Goal: Task Accomplishment & Management: Use online tool/utility

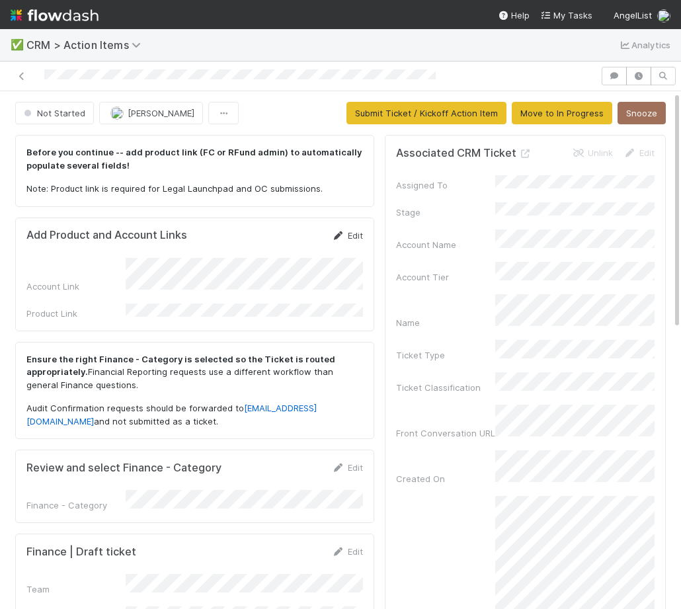
click at [345, 231] on link "Edit" at bounding box center [347, 235] width 31 height 11
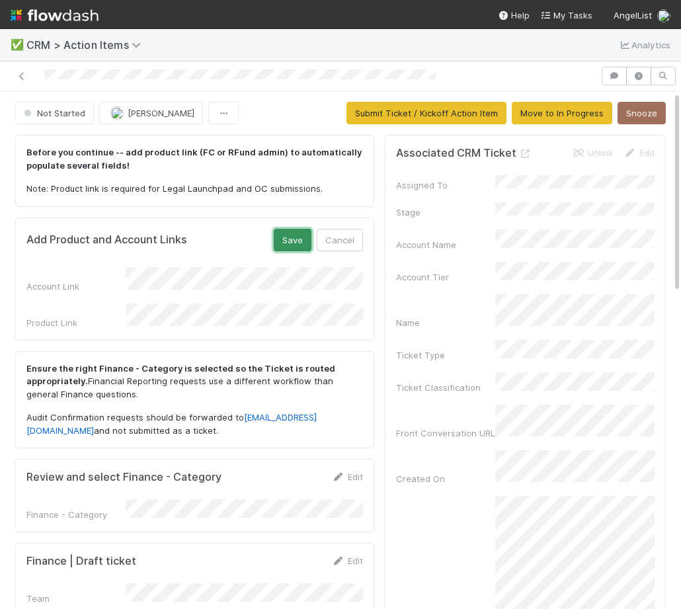
click at [292, 229] on button "Save" at bounding box center [293, 240] width 38 height 22
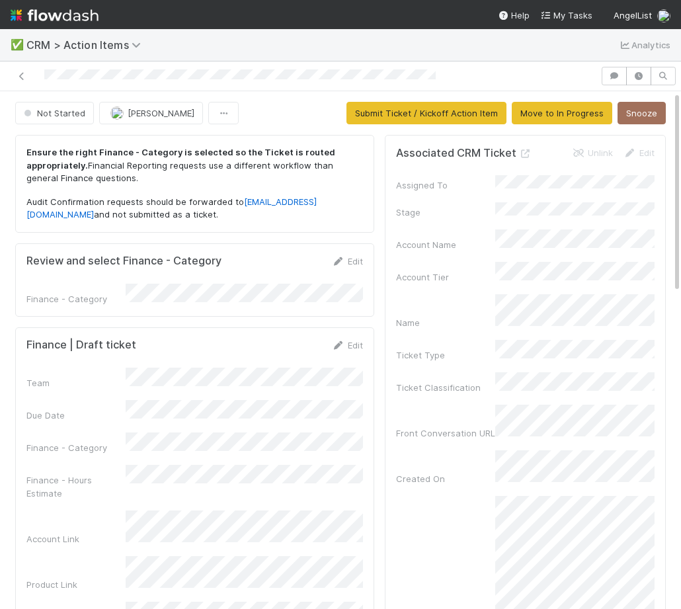
click at [348, 339] on div "Edit" at bounding box center [347, 345] width 31 height 13
click at [351, 345] on link "Edit" at bounding box center [347, 345] width 31 height 11
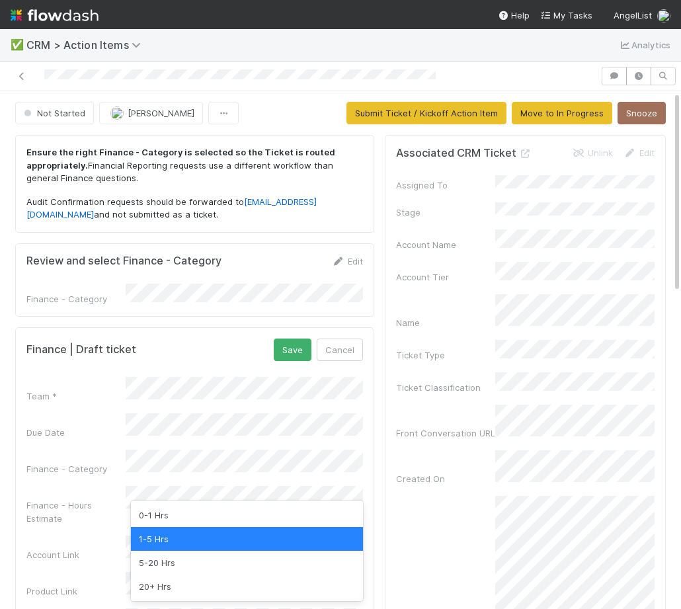
click at [218, 501] on div "0-1 Hrs 1-5 Hrs 5-20 Hrs 20+ Hrs" at bounding box center [247, 551] width 232 height 101
click at [218, 503] on div "0-1 Hrs" at bounding box center [247, 515] width 232 height 24
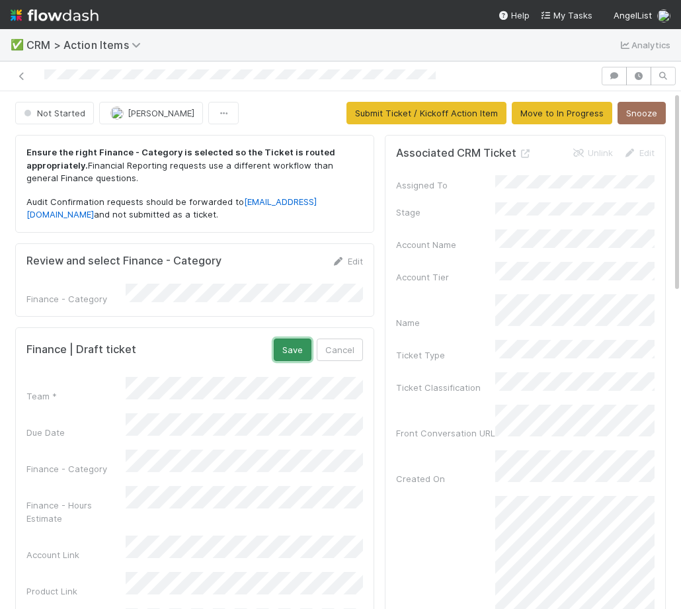
click at [287, 354] on button "Save" at bounding box center [293, 350] width 38 height 22
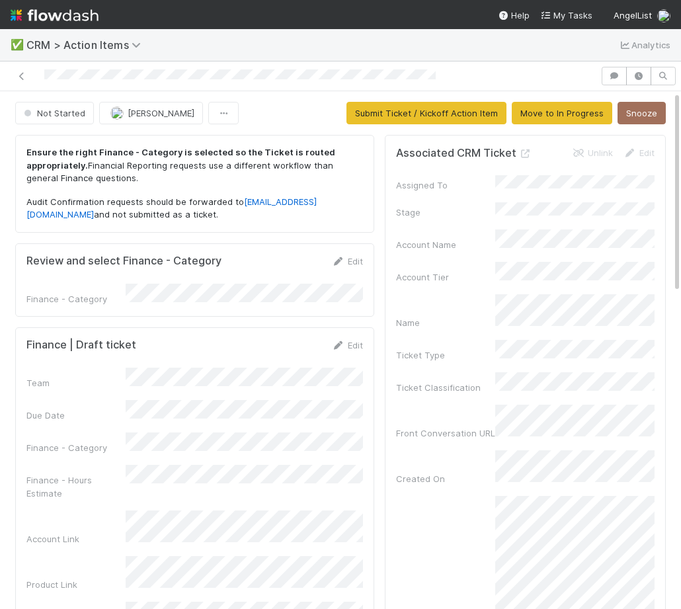
click at [358, 339] on div "Edit" at bounding box center [347, 345] width 31 height 13
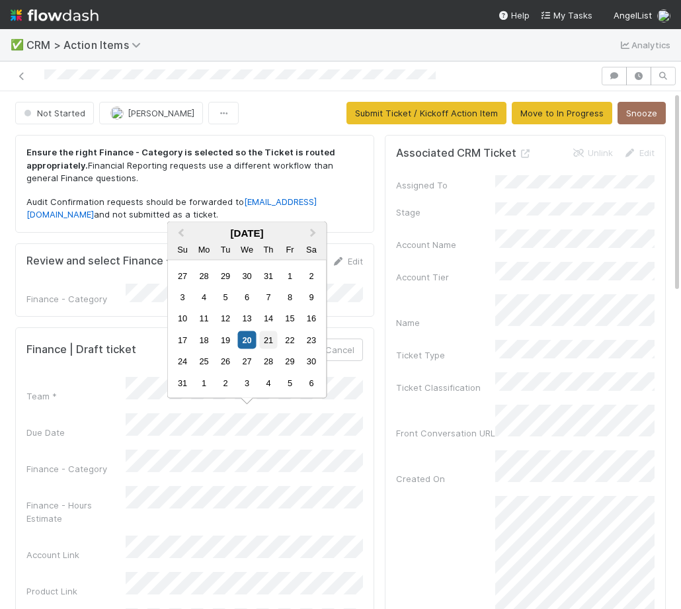
click at [271, 345] on div "21" at bounding box center [268, 340] width 18 height 18
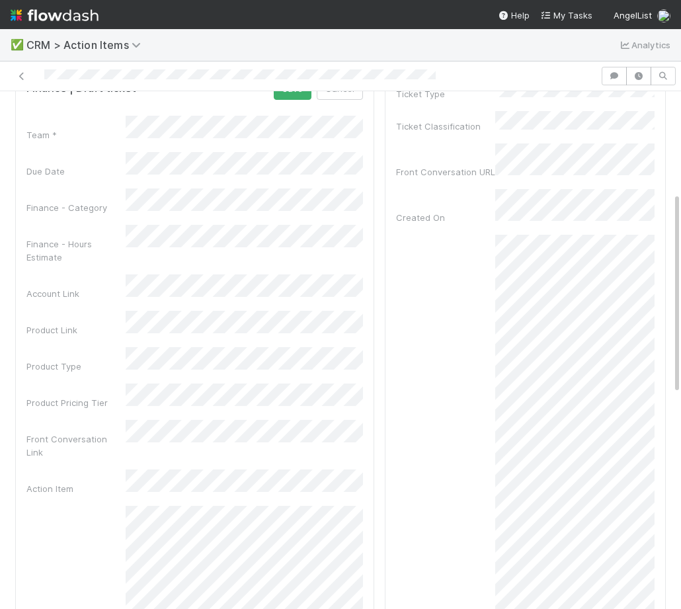
scroll to position [272, 0]
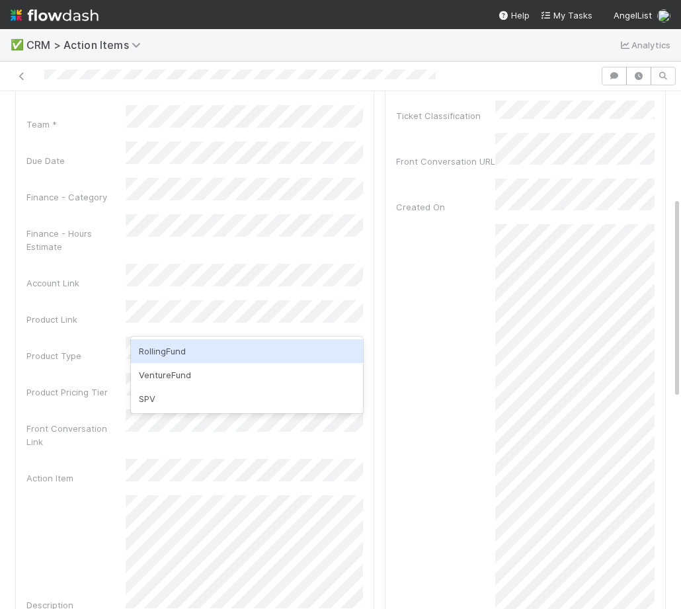
click at [215, 359] on div "RollingFund" at bounding box center [247, 351] width 232 height 24
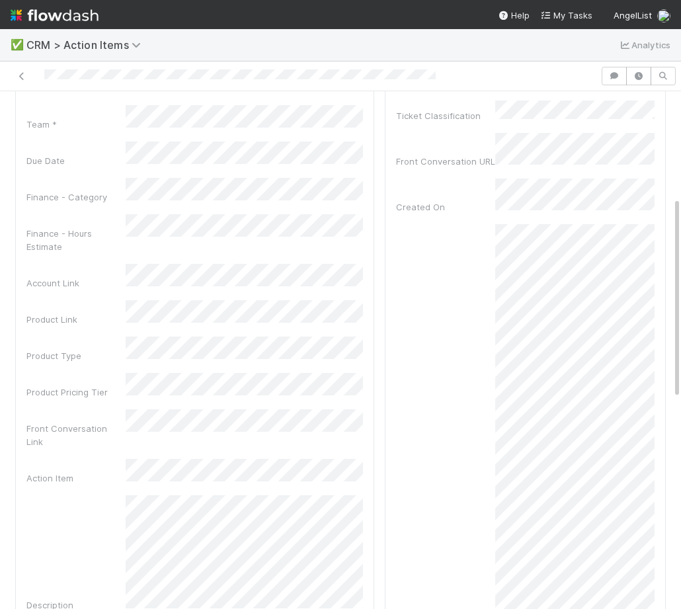
click at [97, 403] on div "Team * Due Date Finance - Category Finance - Hours Estimate Account Link Produc…" at bounding box center [194, 376] width 337 height 543
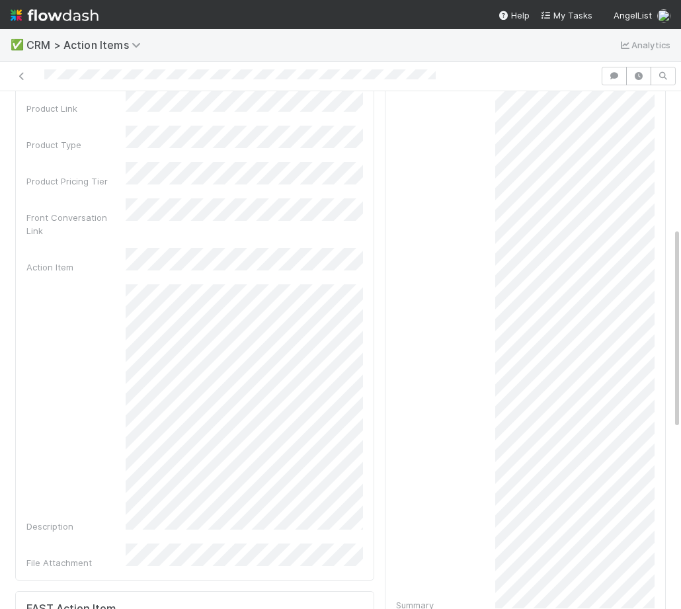
scroll to position [81, 0]
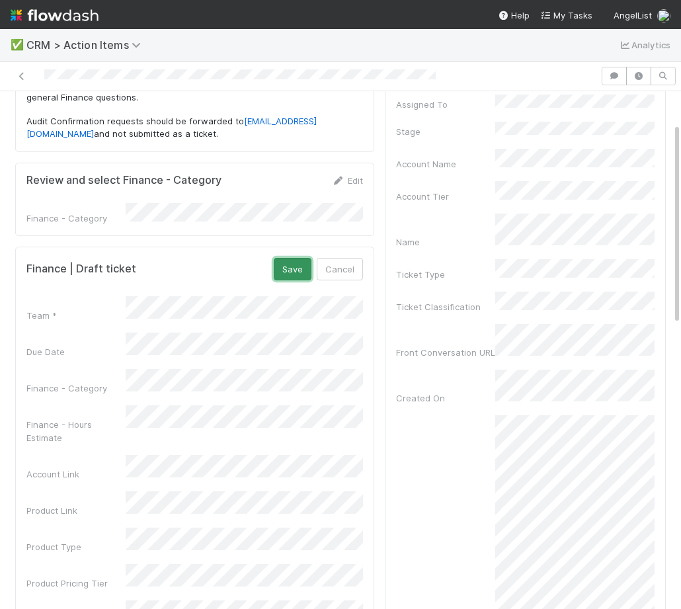
click at [291, 268] on button "Save" at bounding box center [293, 269] width 38 height 22
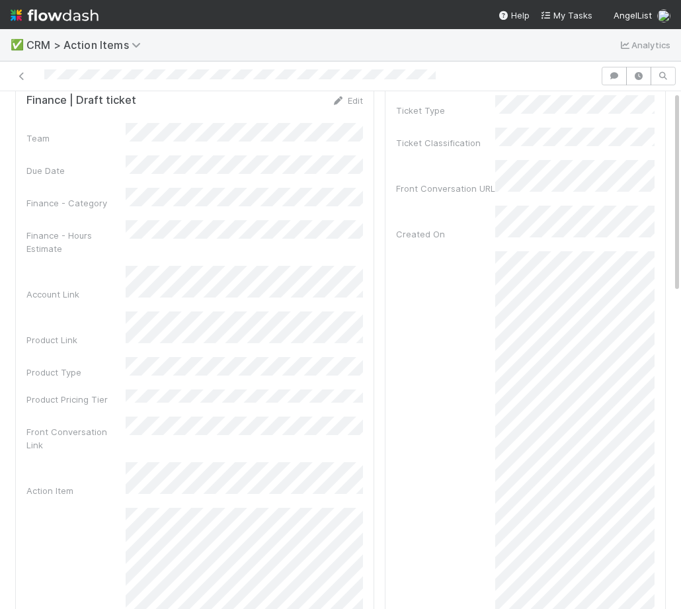
scroll to position [0, 0]
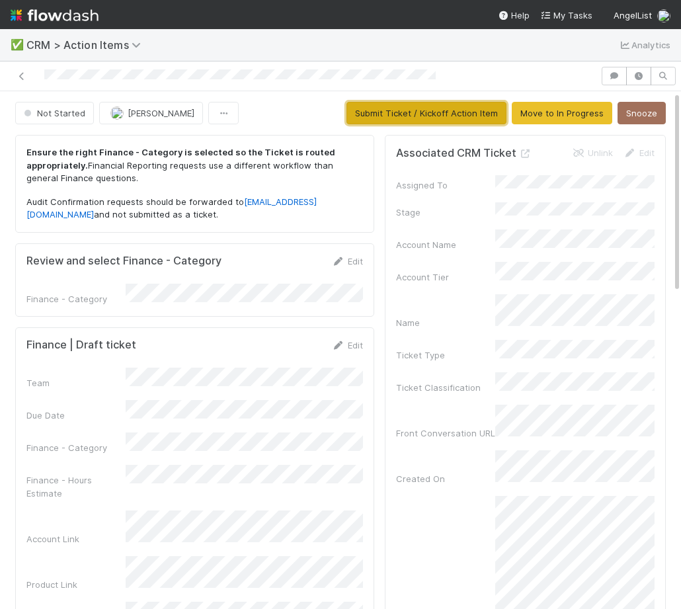
click at [442, 118] on button "Submit Ticket / Kickoff Action Item" at bounding box center [427, 113] width 160 height 22
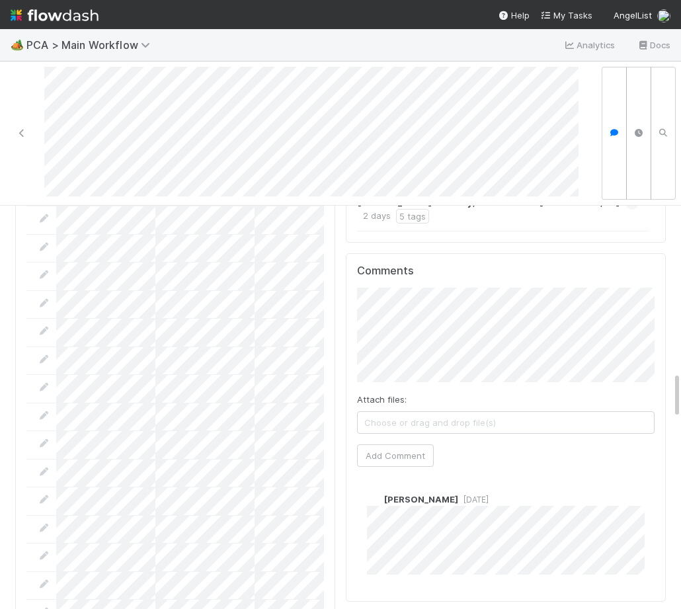
scroll to position [1585, 0]
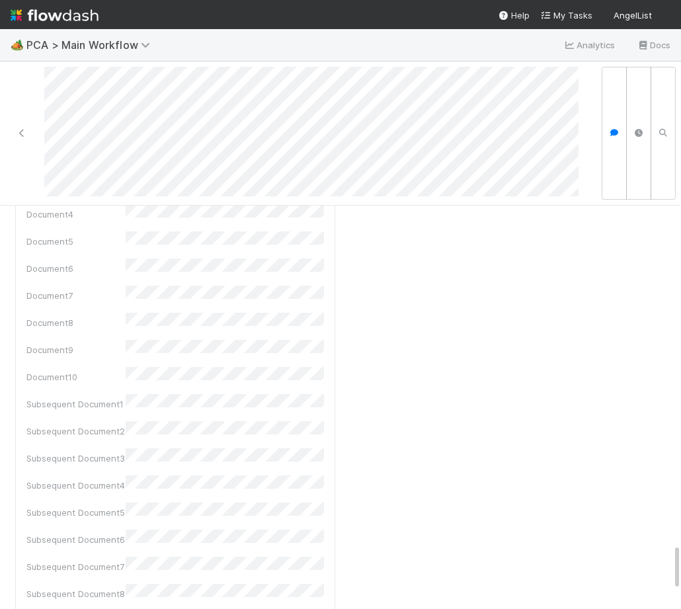
scroll to position [3085, 0]
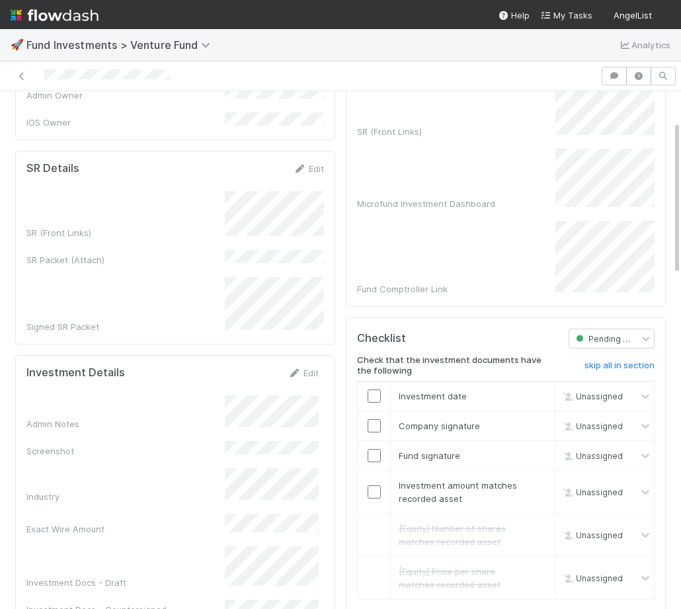
scroll to position [193, 0]
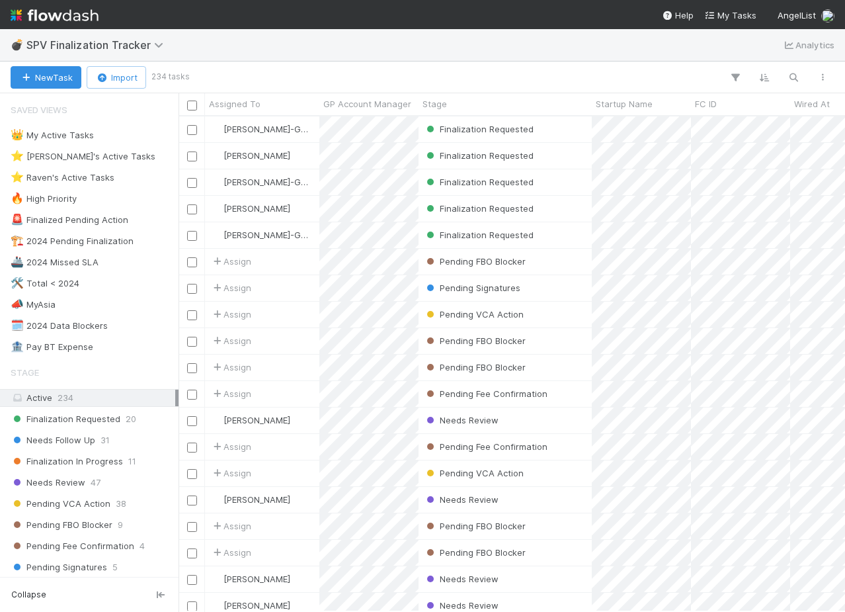
scroll to position [0, 1]
click at [69, 39] on span "SPV Finalization Tracker" at bounding box center [98, 44] width 144 height 13
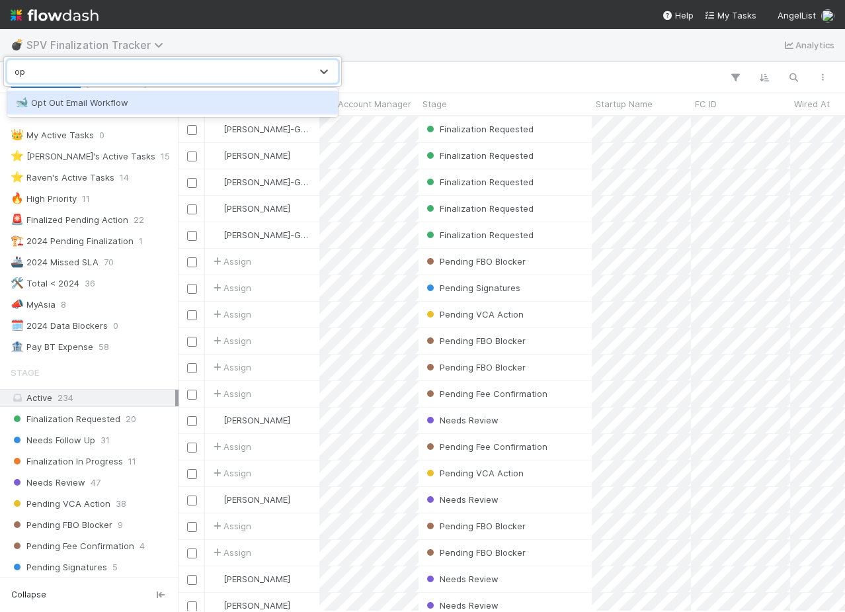
type input "opt"
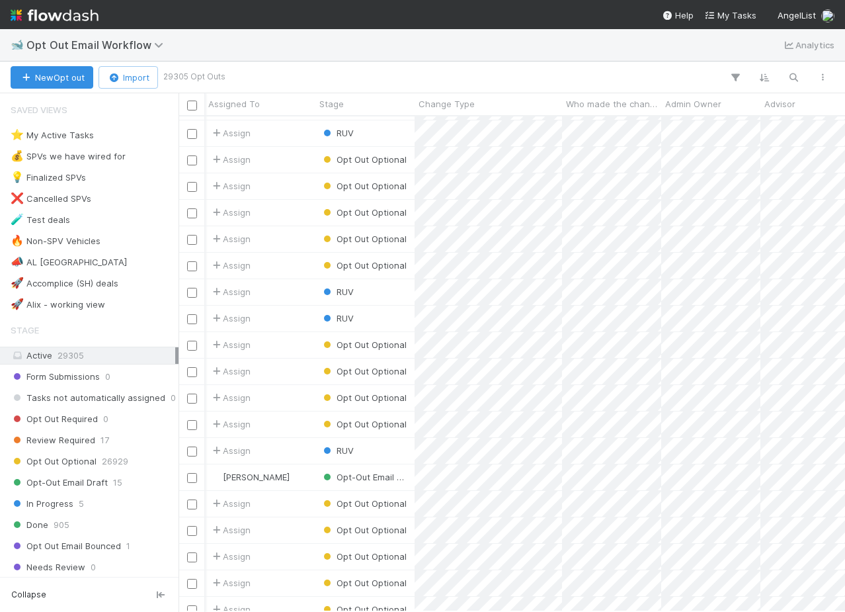
scroll to position [35, 1]
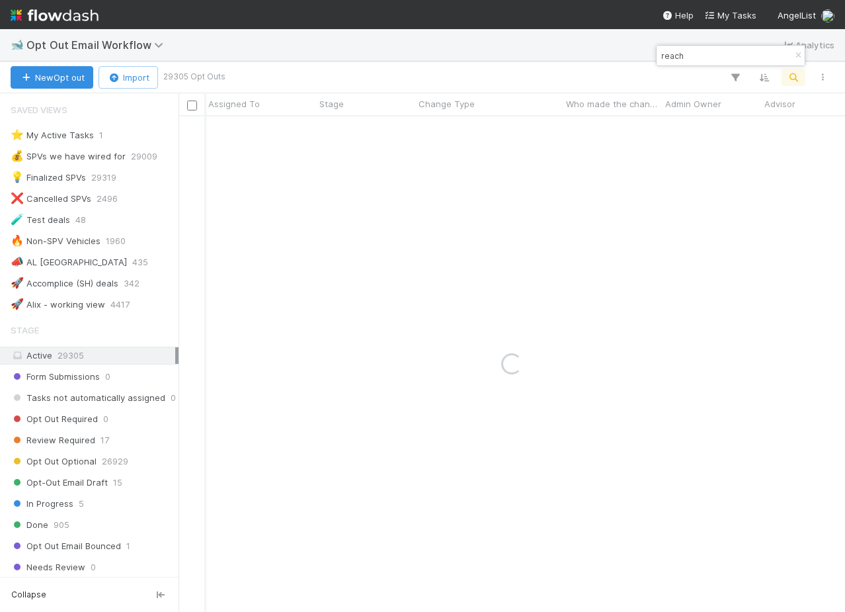
type input "reach"
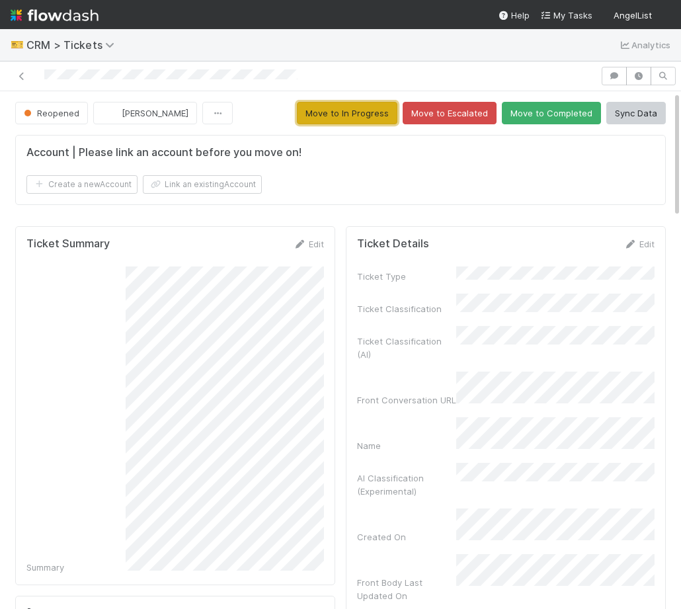
click at [365, 108] on button "Move to In Progress" at bounding box center [347, 113] width 101 height 22
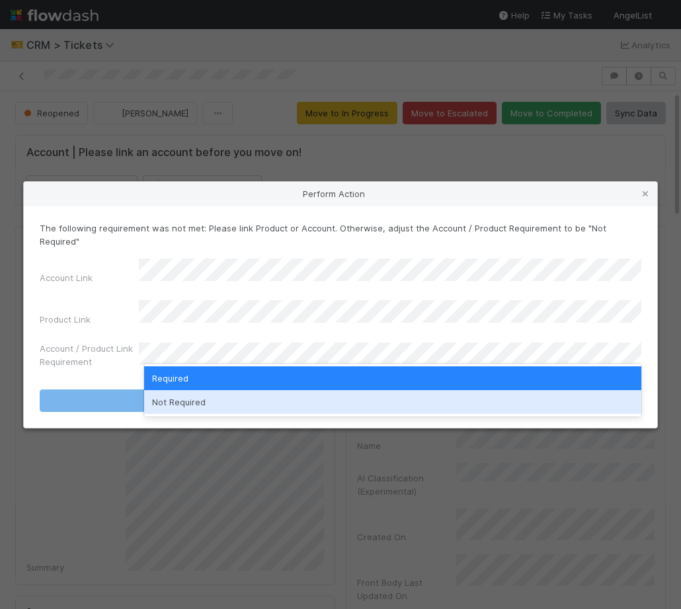
click at [335, 403] on div "Not Required" at bounding box center [392, 402] width 497 height 24
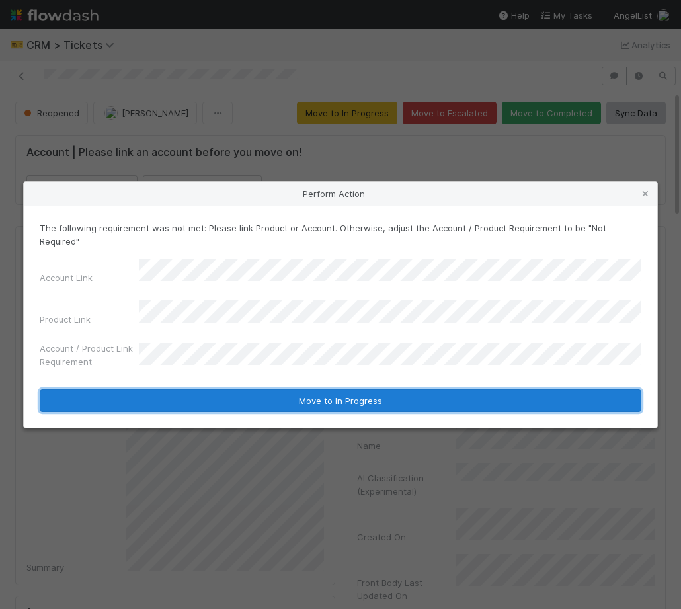
click at [335, 390] on button "Move to In Progress" at bounding box center [341, 401] width 602 height 22
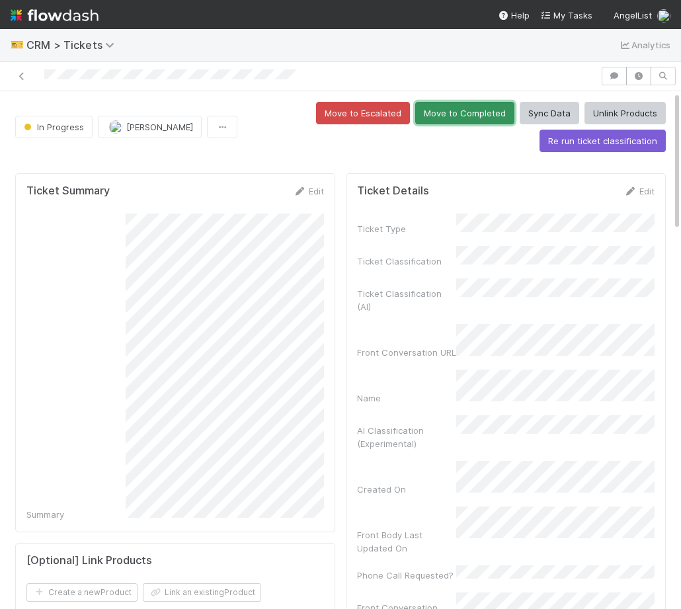
click at [479, 121] on button "Move to Completed" at bounding box center [464, 113] width 99 height 22
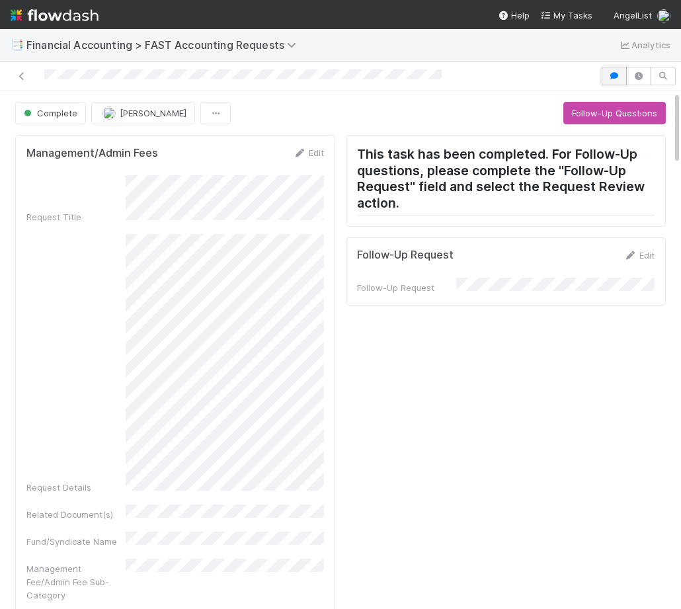
click at [605, 76] on button "button" at bounding box center [614, 76] width 25 height 19
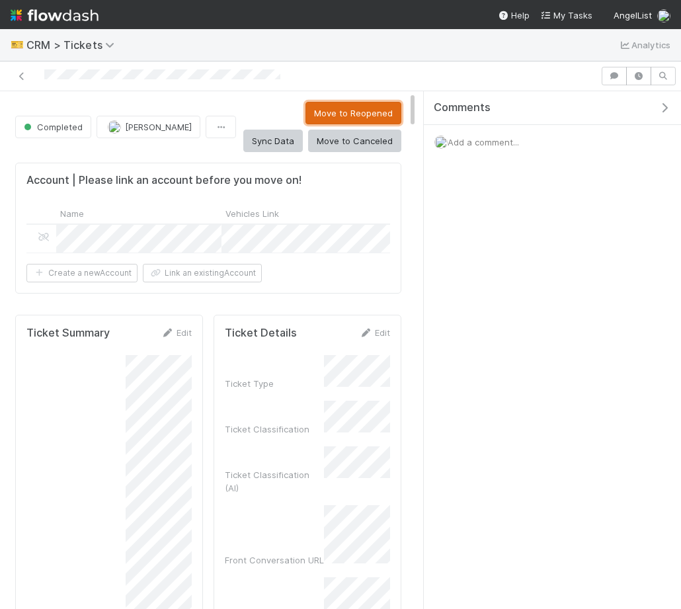
click at [306, 111] on button "Move to Reopened" at bounding box center [354, 113] width 96 height 22
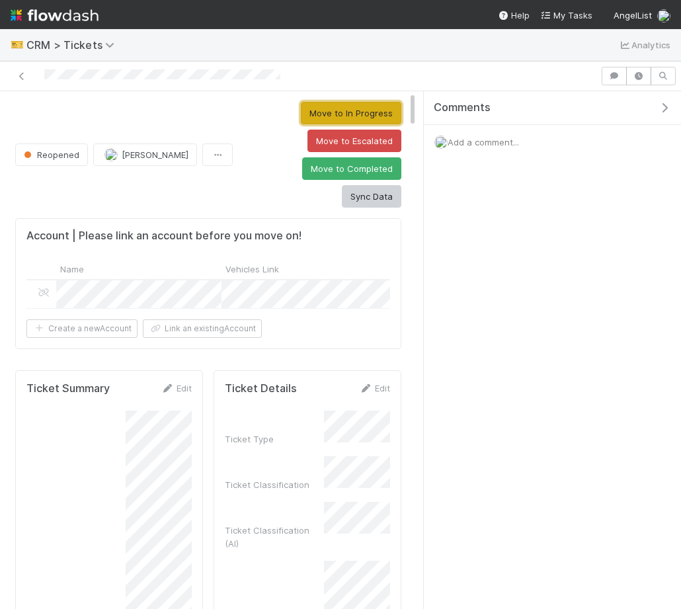
click at [330, 115] on button "Move to In Progress" at bounding box center [351, 113] width 101 height 22
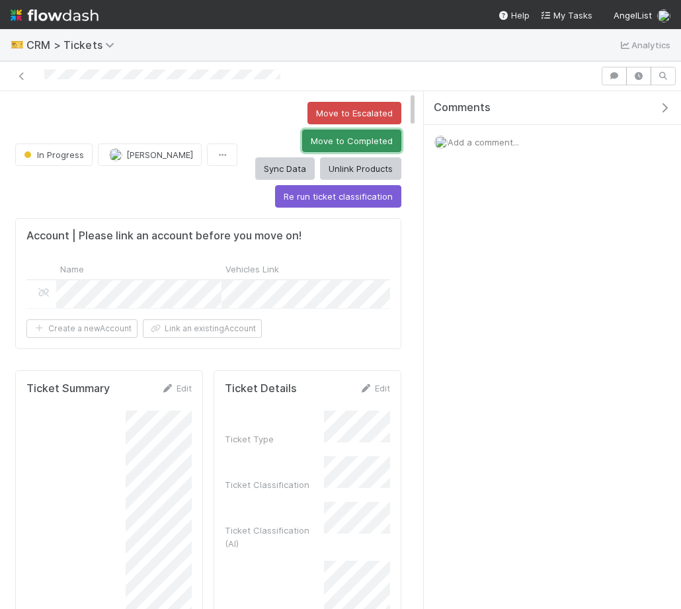
click at [302, 132] on button "Move to Completed" at bounding box center [351, 141] width 99 height 22
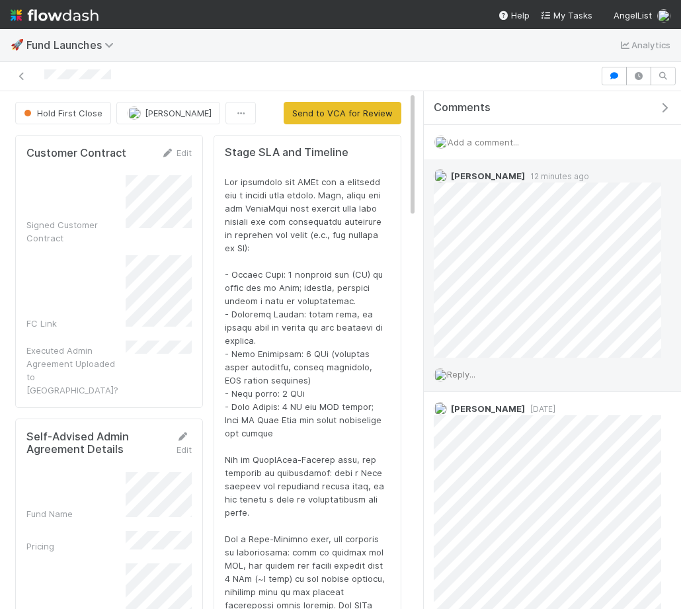
click at [461, 370] on span "Reply..." at bounding box center [461, 374] width 28 height 11
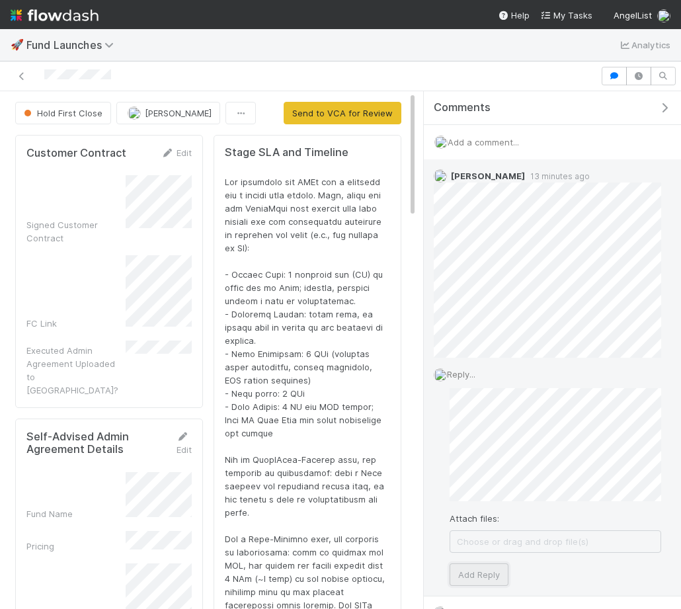
click at [458, 569] on button "Add Reply" at bounding box center [479, 575] width 59 height 22
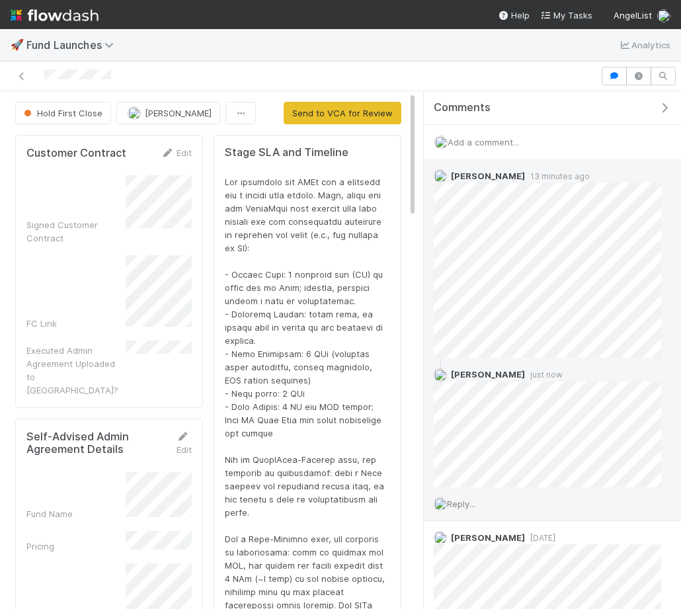
click at [665, 106] on icon "button" at bounding box center [664, 108] width 13 height 11
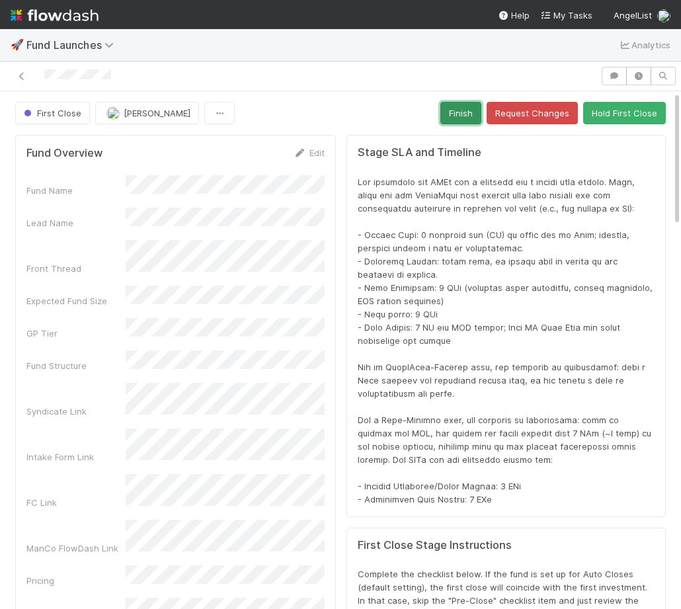
click at [466, 120] on button "Finish" at bounding box center [461, 113] width 41 height 22
